Goal: Register for event/course

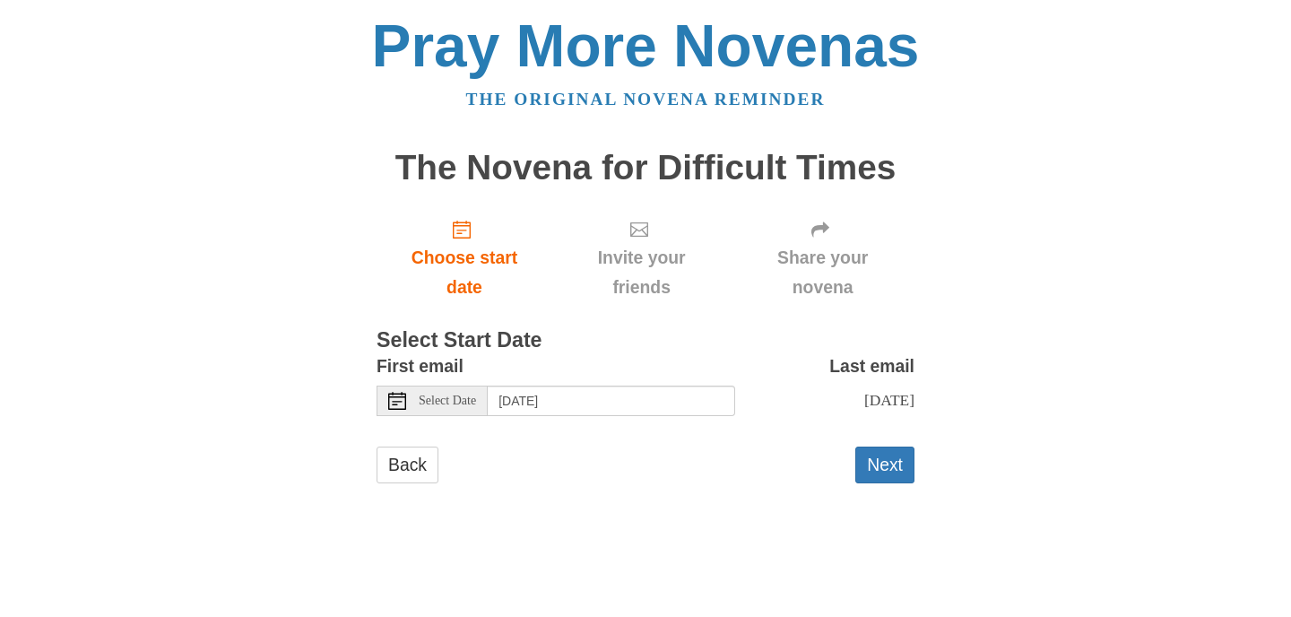
click at [468, 410] on div "Select Date" at bounding box center [431, 400] width 111 height 30
click at [915, 468] on div "Pray More Novenas The original novena reminder The Novena for Difficult Times C…" at bounding box center [645, 267] width 1049 height 535
click at [907, 468] on button "Next" at bounding box center [884, 464] width 59 height 37
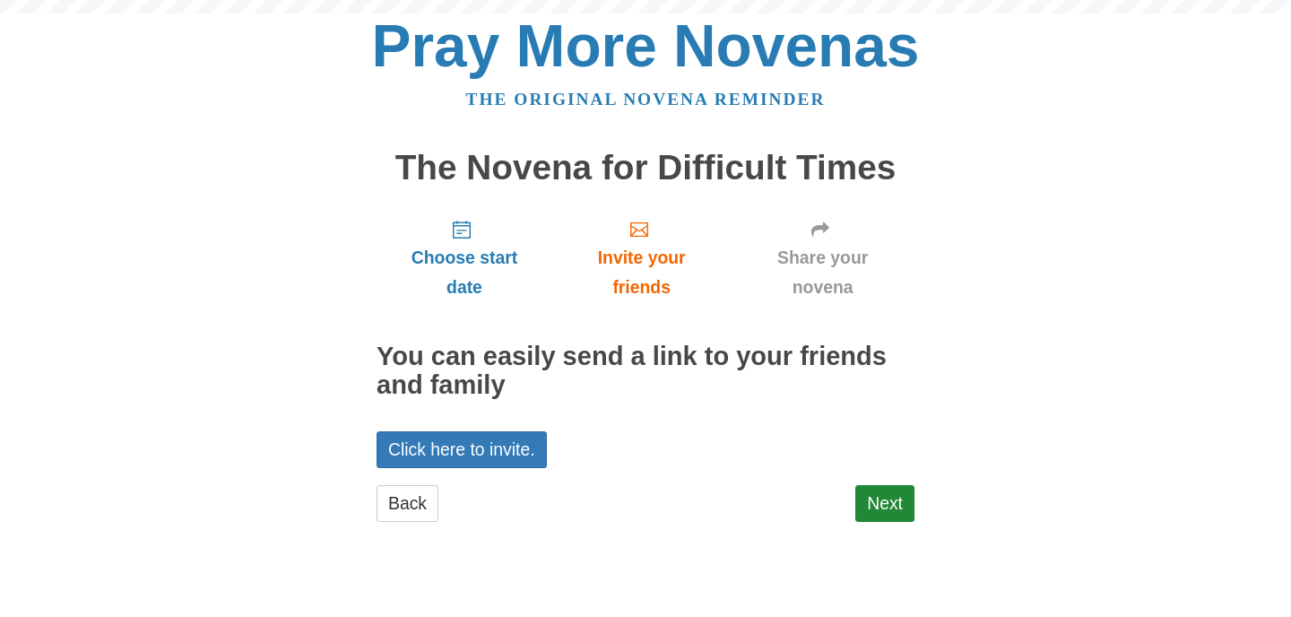
click at [891, 468] on div "Choose start date Invite your friends Share your novena You can easily send a l…" at bounding box center [645, 371] width 538 height 334
click at [887, 503] on link "Next" at bounding box center [884, 503] width 59 height 37
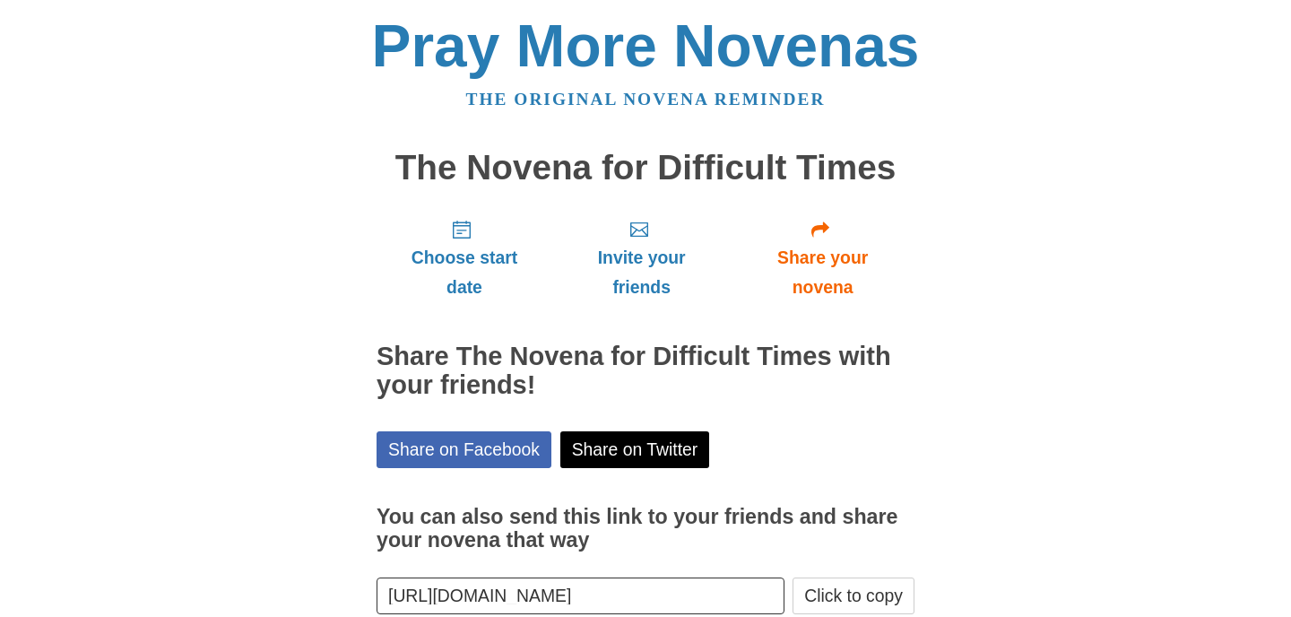
scroll to position [103, 0]
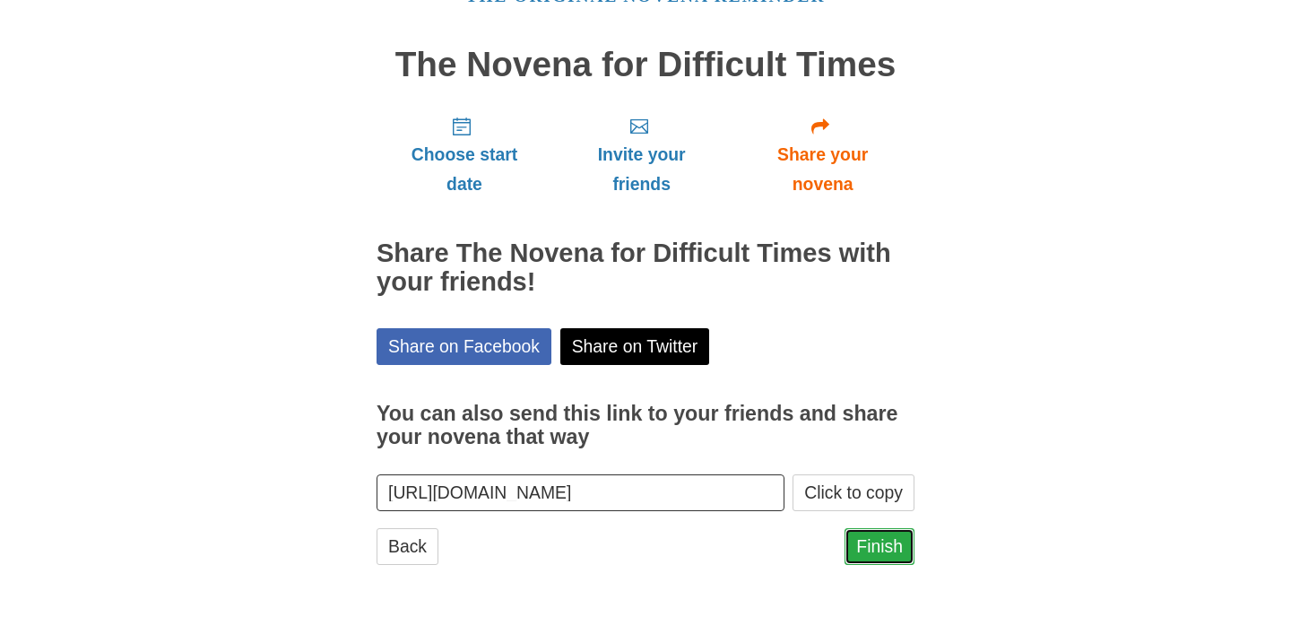
click at [877, 544] on link "Finish" at bounding box center [879, 546] width 70 height 37
